Goal: Task Accomplishment & Management: Use online tool/utility

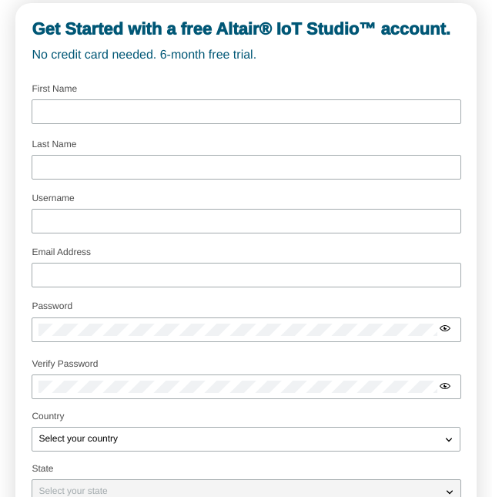
scroll to position [52, 0]
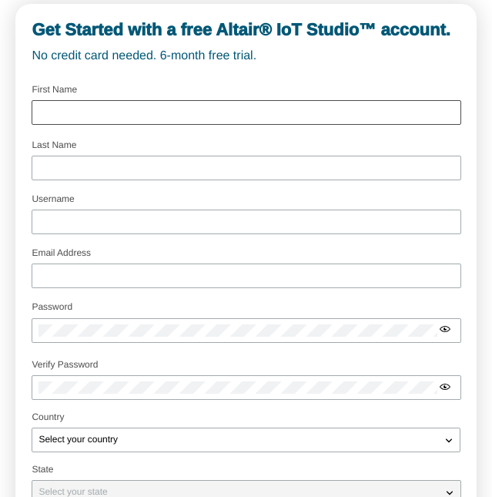
click at [289, 120] on div at bounding box center [246, 112] width 429 height 25
click at [289, 103] on div at bounding box center [246, 112] width 429 height 25
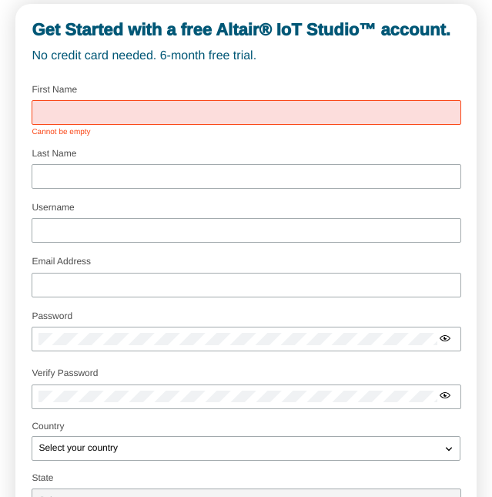
click at [288, 113] on input "text" at bounding box center [246, 112] width 415 height 11
type input "Frederick"
type input "Hammond"
type input "f.h.a@gmx.com"
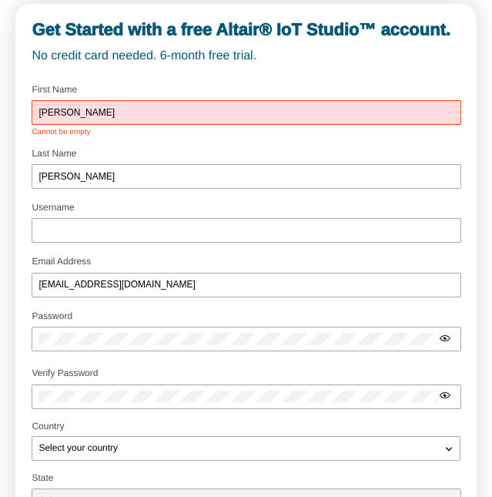
type input "Frederick Hammond"
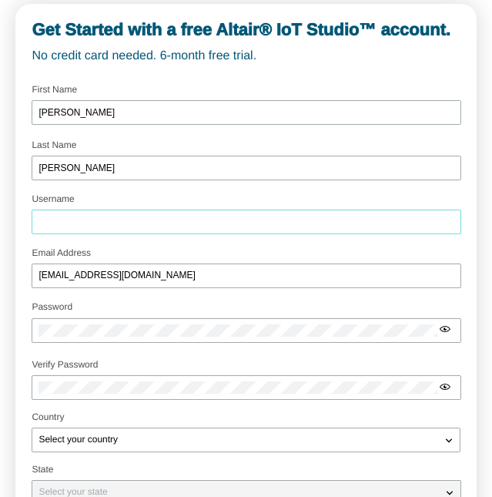
click at [210, 223] on input "Username" at bounding box center [246, 222] width 415 height 11
type input "hammonds789"
type input "armah.h@gmail.com"
click at [149, 272] on input "armah.h@gmail.com" at bounding box center [246, 275] width 415 height 11
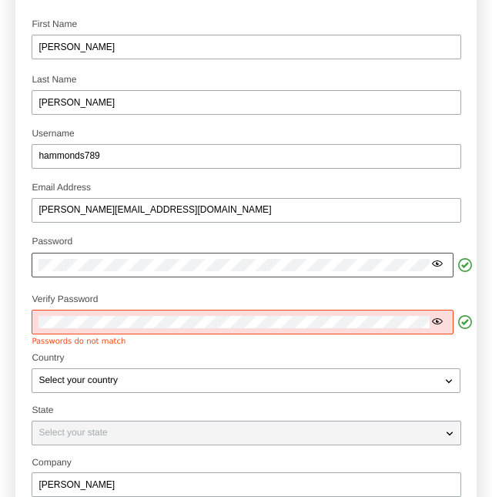
scroll to position [185, 0]
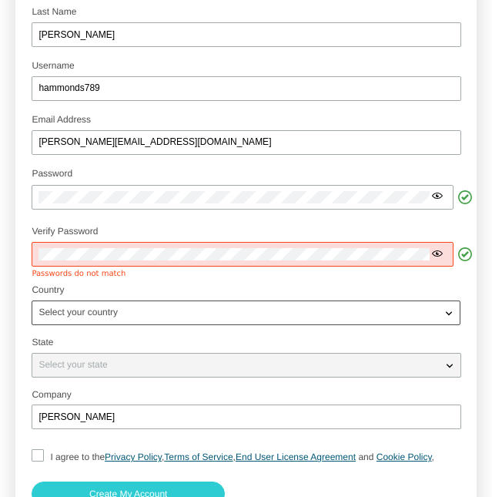
click at [148, 312] on div "Select your country" at bounding box center [236, 312] width 408 height 15
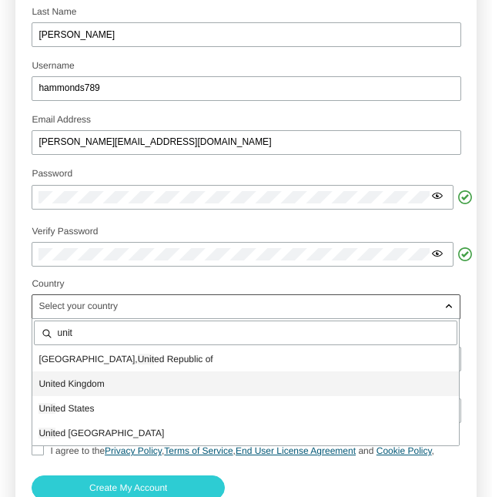
type input "unit"
click at [68, 381] on span "Unit ed Kingdom" at bounding box center [72, 383] width 66 height 11
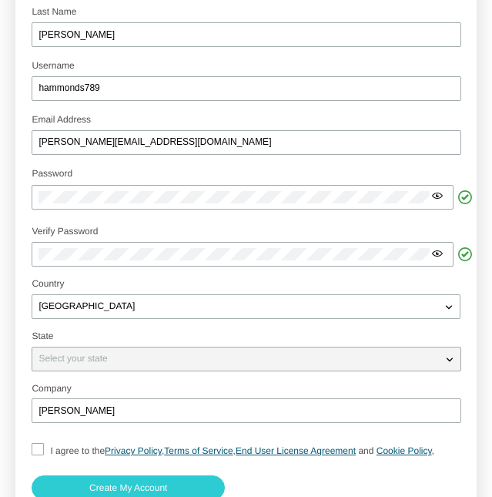
click at [95, 365] on div "Select your state" at bounding box center [236, 358] width 409 height 15
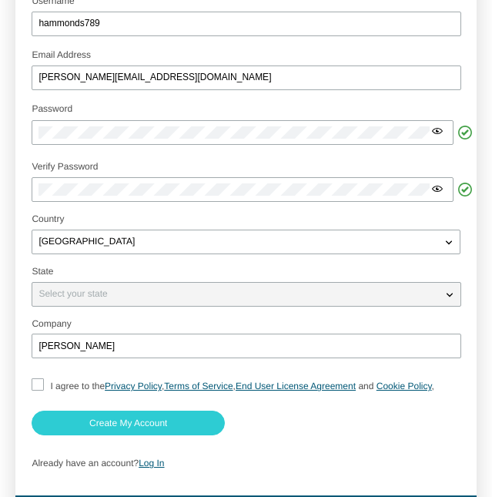
scroll to position [298, 0]
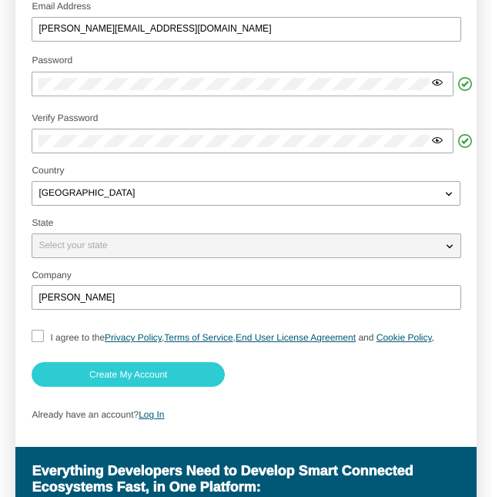
click at [42, 331] on span "<svg xmlns="http://www.w3.org/2000/svg" width="24" height="24" aria-hidden="tru…" at bounding box center [38, 336] width 12 height 12
click at [36, 334] on input "I agree to the Privacy Policy , Terms of Service , End User License Agreement a…" at bounding box center [37, 338] width 10 height 16
checkbox input "true"
click at [36, 334] on input "I agree to the Privacy Policy , Terms of Service , End User License Agreement a…" at bounding box center [37, 338] width 10 height 16
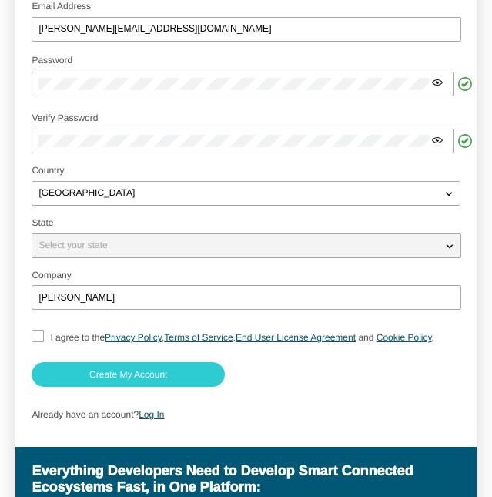
checkbox input "true"
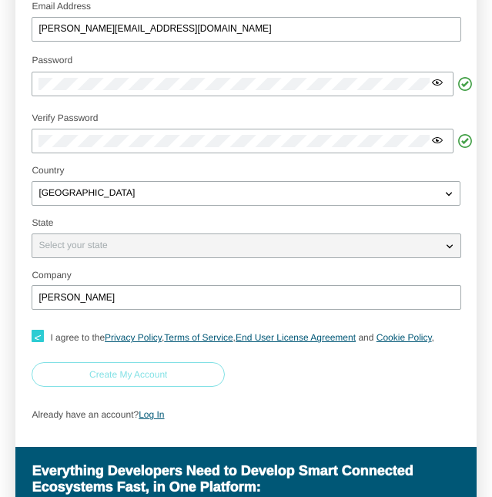
click at [0, 0] on slot "Create My Account" at bounding box center [0, 0] width 0 height 0
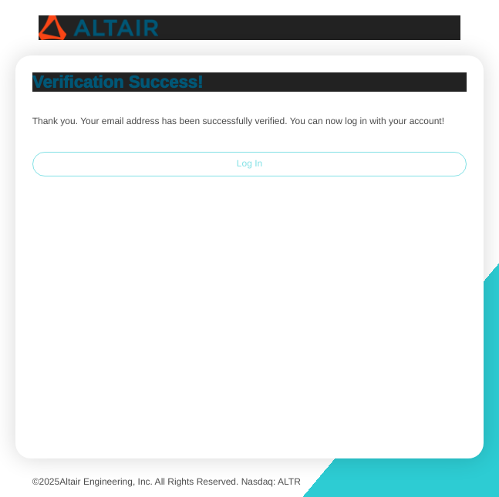
click at [287, 170] on paper-button "Log In" at bounding box center [249, 164] width 435 height 25
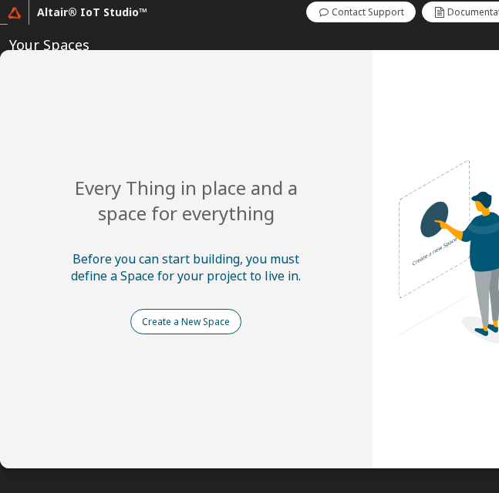
click at [0, 0] on slot "Create a New Space" at bounding box center [0, 0] width 0 height 0
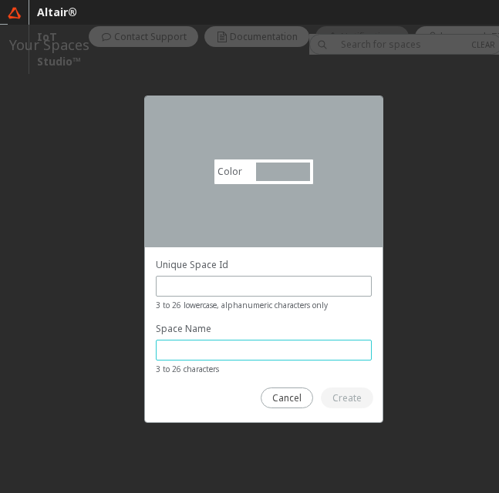
click at [250, 351] on input "text" at bounding box center [264, 350] width 202 height 13
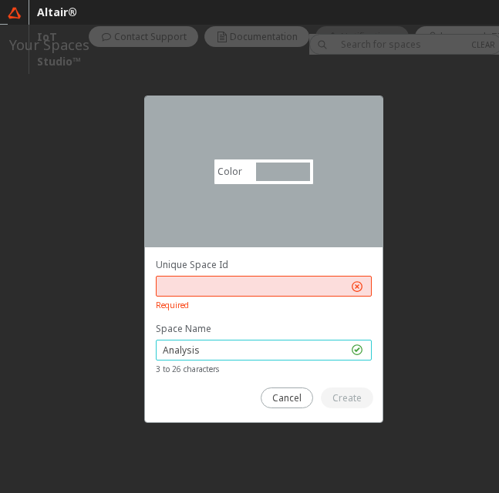
type input "Analysis"
click at [230, 284] on input "text" at bounding box center [255, 286] width 185 height 13
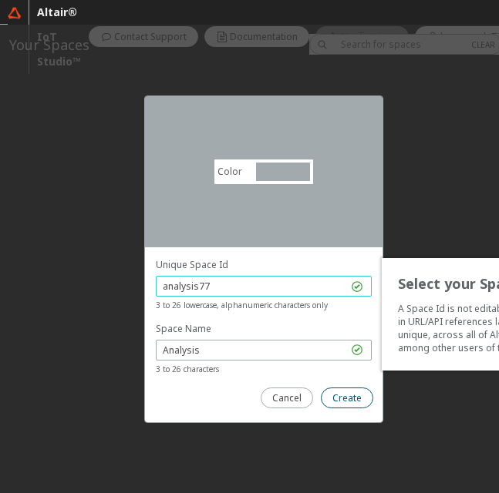
type input "analysis77"
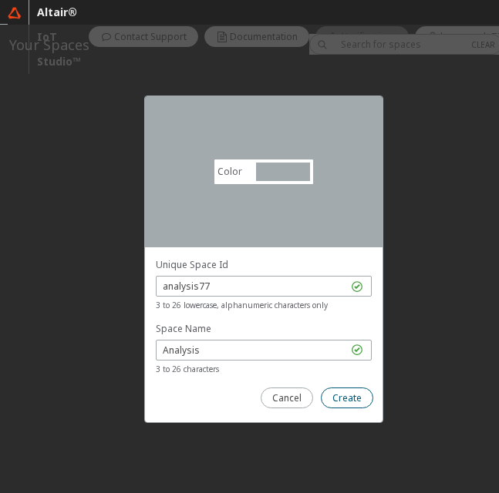
click at [0, 0] on slot "Create" at bounding box center [0, 0] width 0 height 0
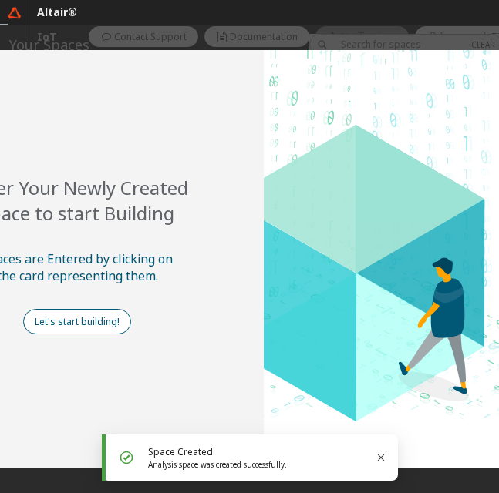
click at [0, 0] on slot "Let's start building!" at bounding box center [0, 0] width 0 height 0
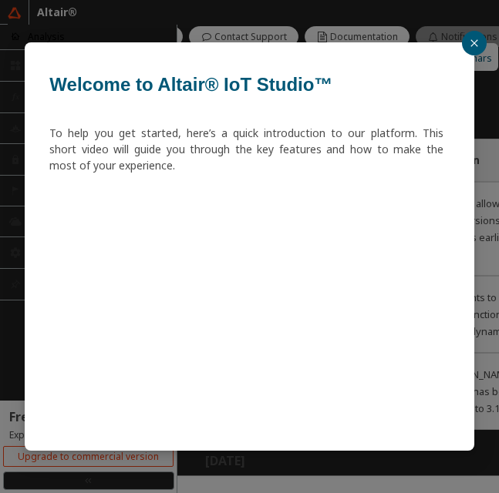
click at [475, 46] on icon "close" at bounding box center [473, 43] width 9 height 9
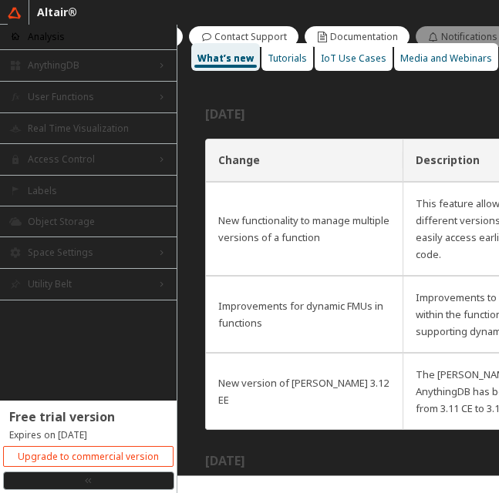
click at [71, 72] on div "AnythingDB right_chevron" at bounding box center [88, 65] width 176 height 31
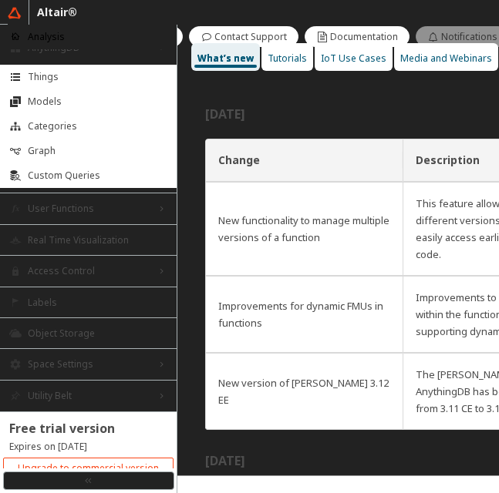
scroll to position [29, 0]
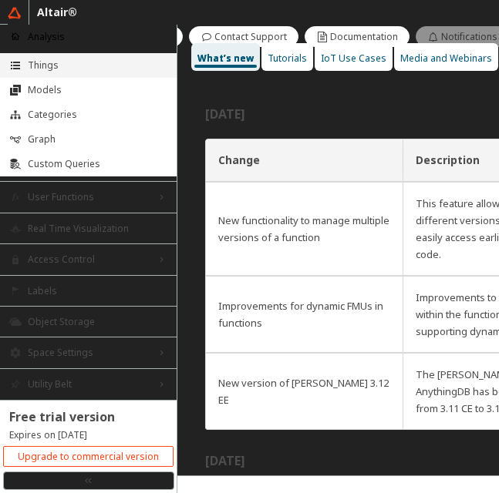
click at [85, 63] on span "Things" at bounding box center [97, 65] width 139 height 12
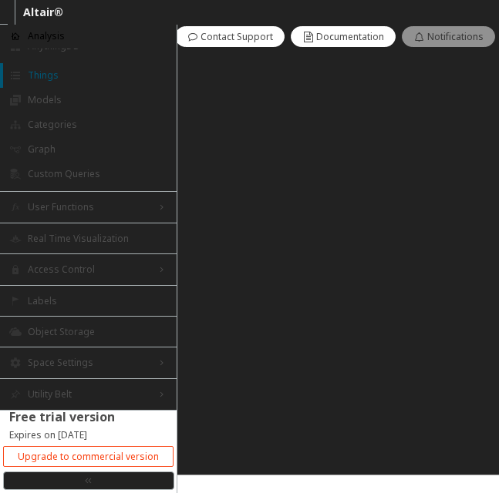
scroll to position [18, 0]
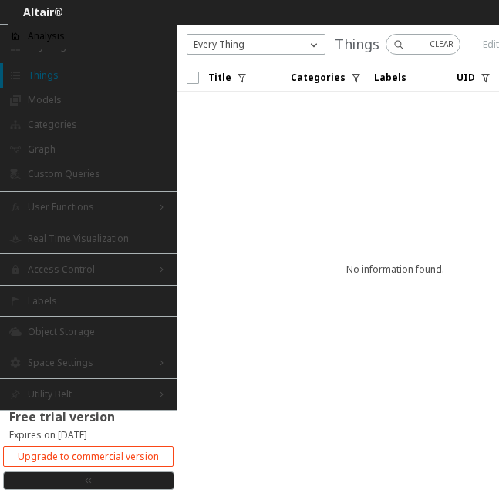
click at [50, 174] on span "Custom Queries" at bounding box center [97, 174] width 139 height 12
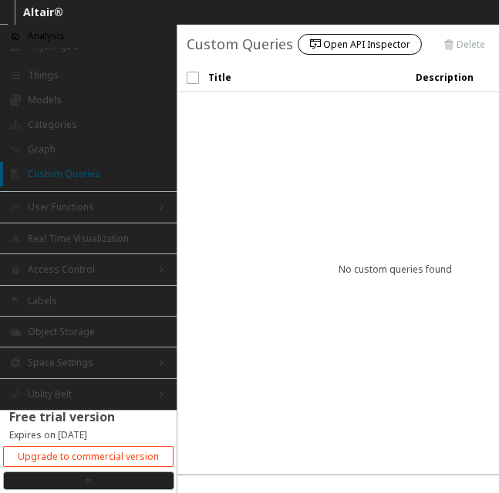
click at [0, 0] on slot "Open API Inspector" at bounding box center [0, 0] width 0 height 0
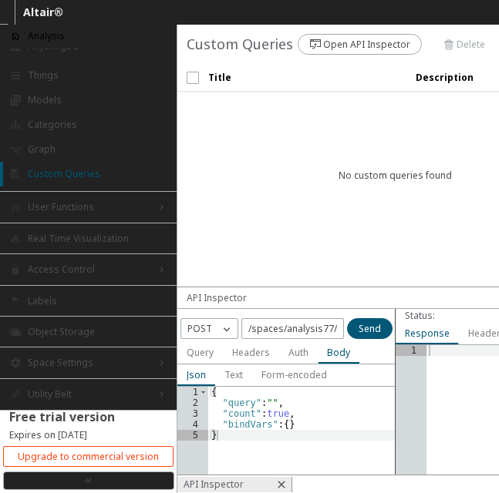
click at [0, 0] on slot "Text" at bounding box center [0, 0] width 0 height 0
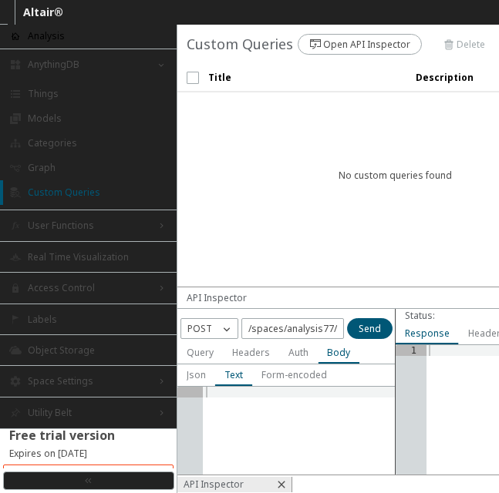
click at [49, 121] on span "Models" at bounding box center [97, 119] width 139 height 12
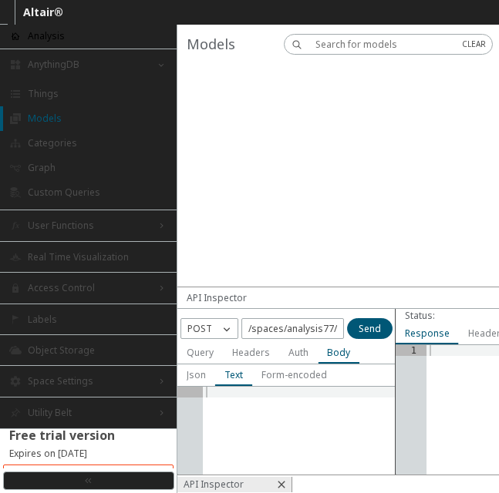
click at [274, 126] on div at bounding box center [394, 175] width 435 height 223
click at [106, 280] on div "Access Control right_chevron" at bounding box center [88, 288] width 176 height 31
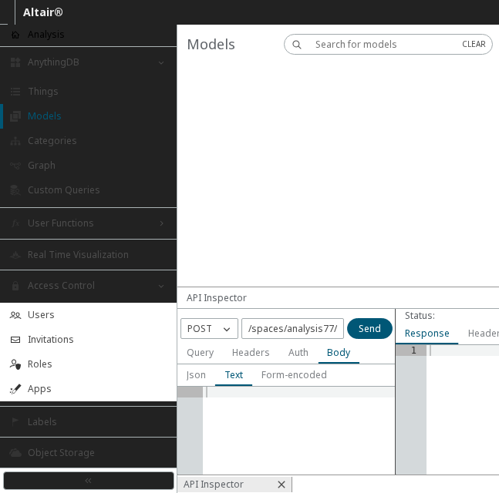
click at [106, 247] on li "Real Time Visualization" at bounding box center [88, 254] width 176 height 31
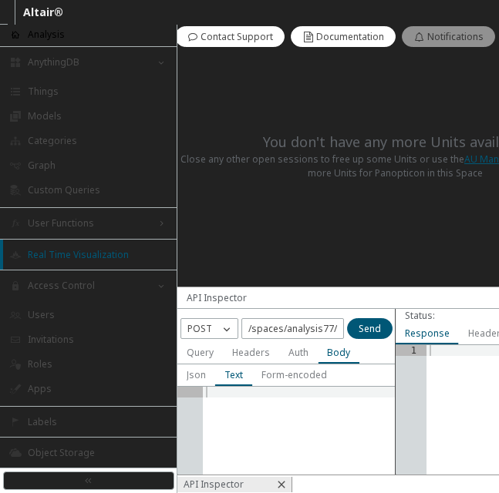
click at [106, 217] on div "User Functions right_chevron" at bounding box center [88, 223] width 176 height 31
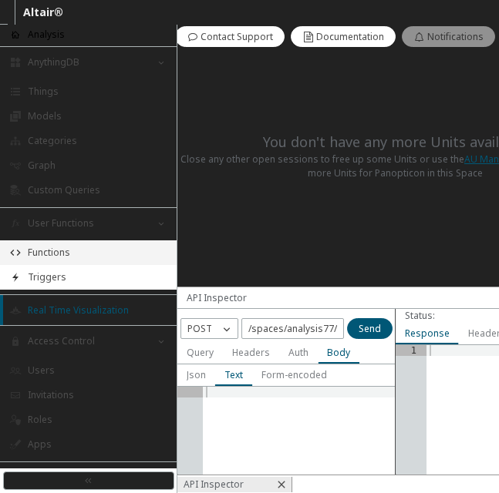
click at [62, 242] on li "Functions" at bounding box center [88, 252] width 176 height 25
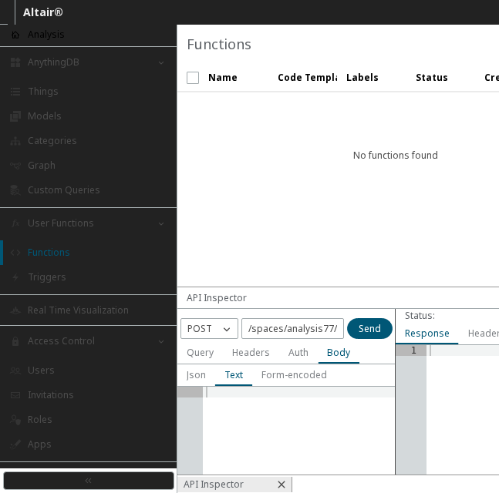
click at [59, 271] on span "Triggers" at bounding box center [97, 277] width 139 height 12
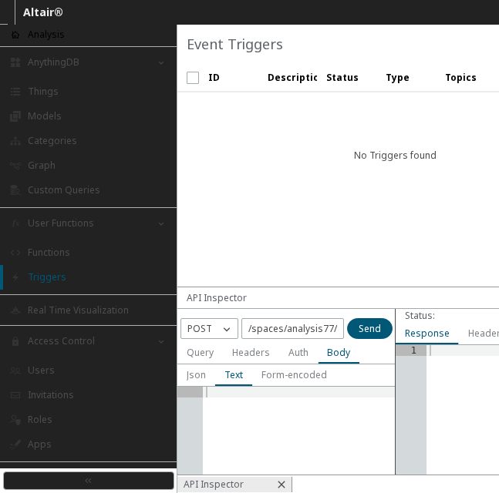
click at [63, 139] on span "Categories" at bounding box center [97, 141] width 139 height 12
